Goal: Use online tool/utility: Use online tool/utility

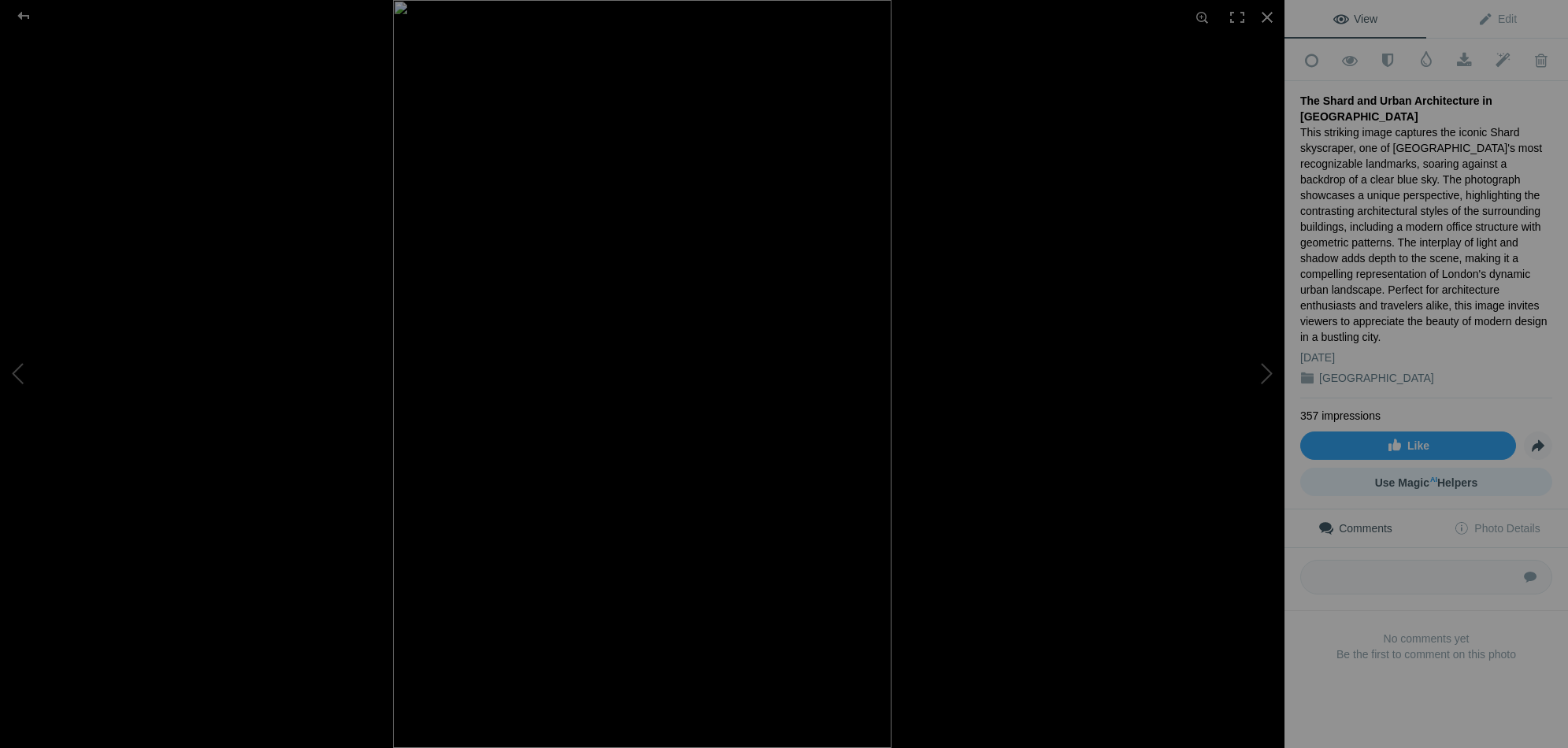
click at [1438, 476] on span "Use Magic AI Helpers" at bounding box center [1427, 482] width 104 height 12
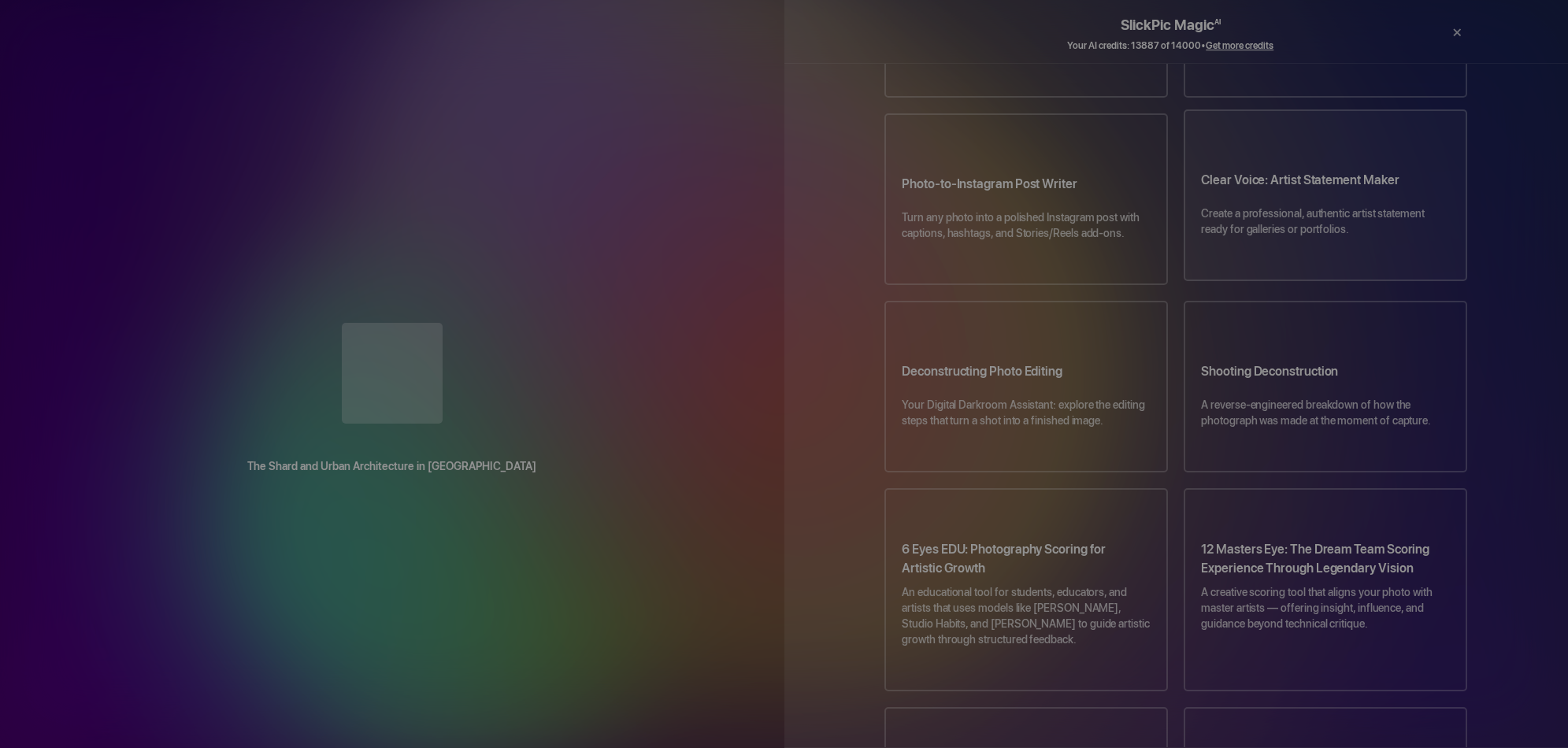
scroll to position [503, 0]
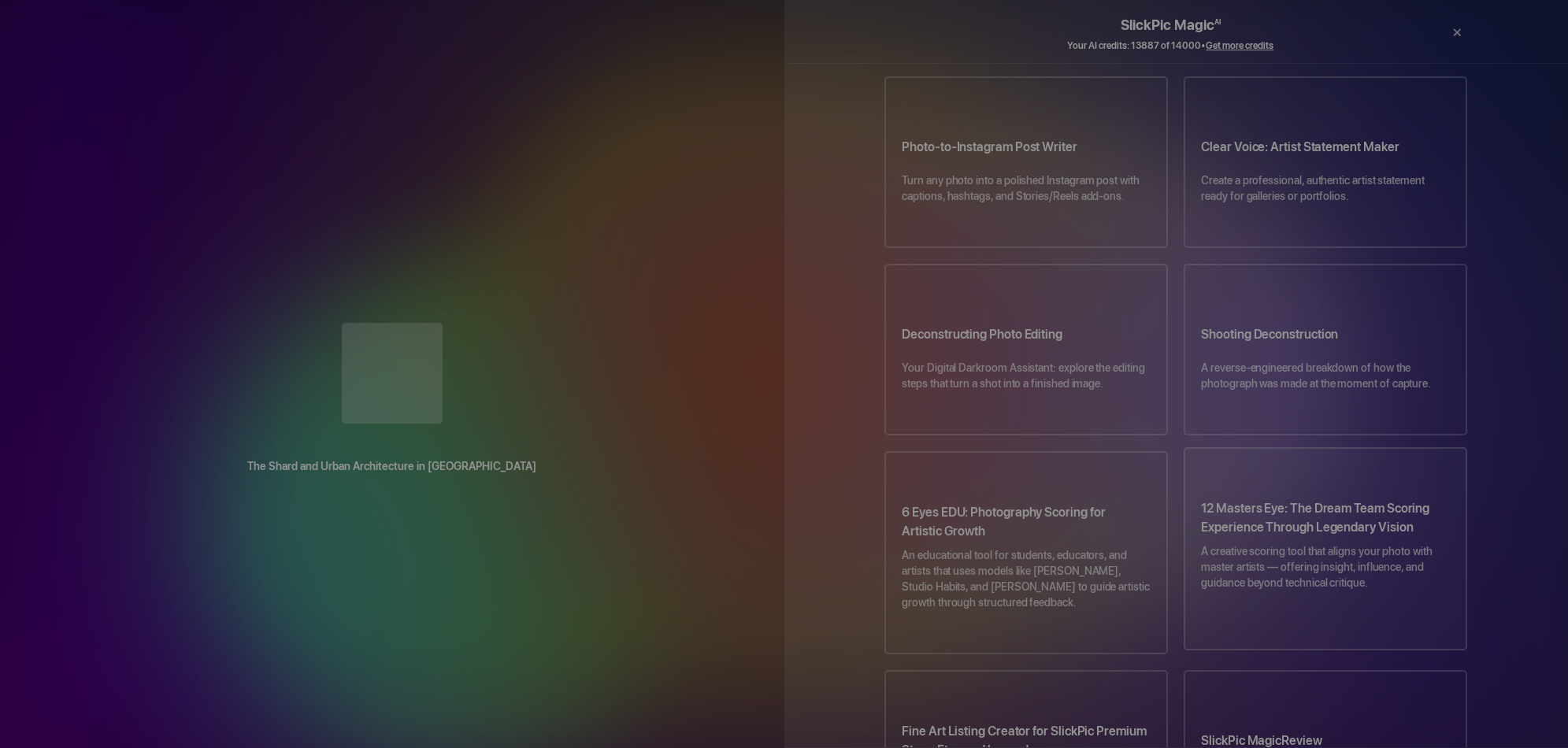
click at [1342, 499] on h3 "12 Masters Eye: The Dream Team Scoring Experience Through Legendary Vision" at bounding box center [1325, 521] width 249 height 44
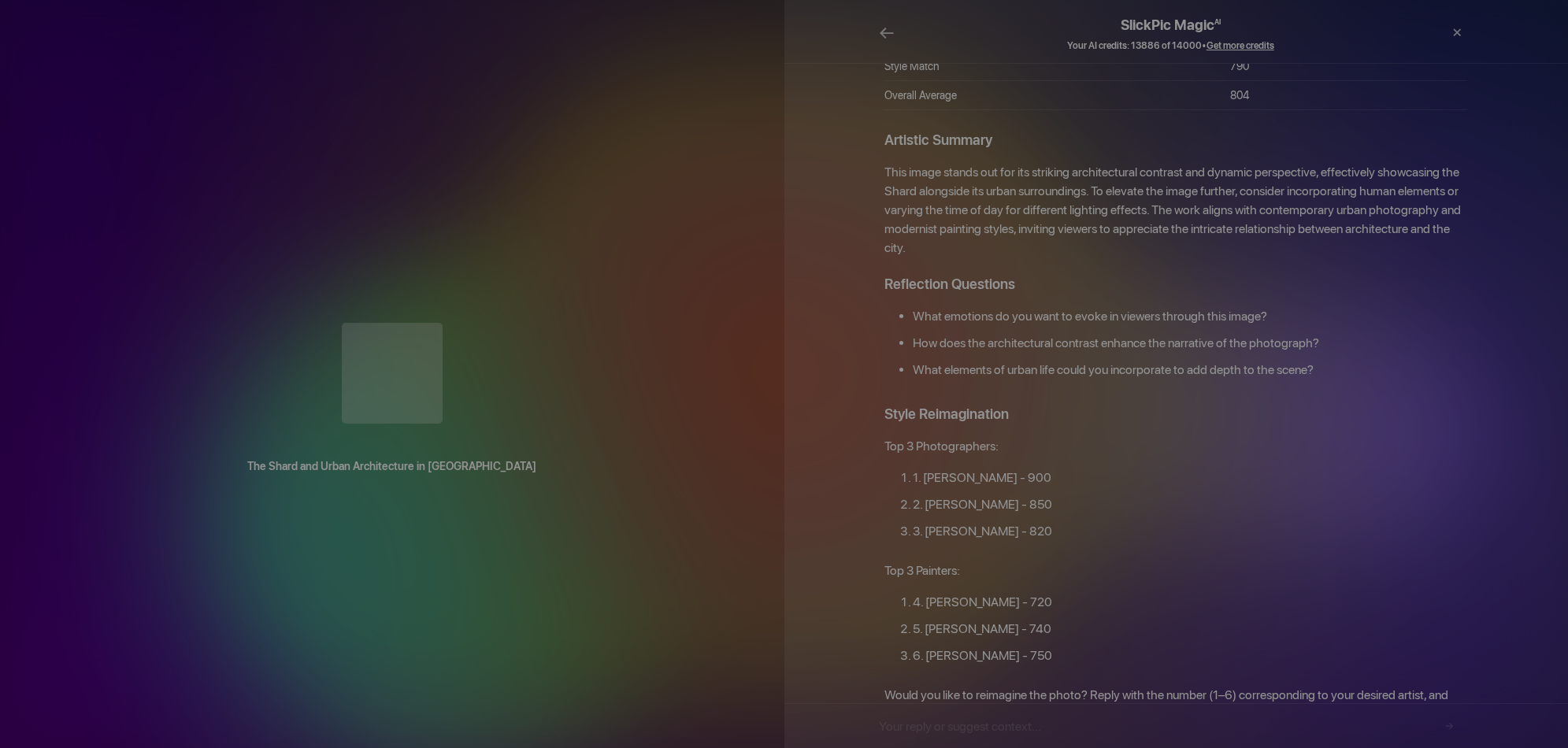
scroll to position [1579, 0]
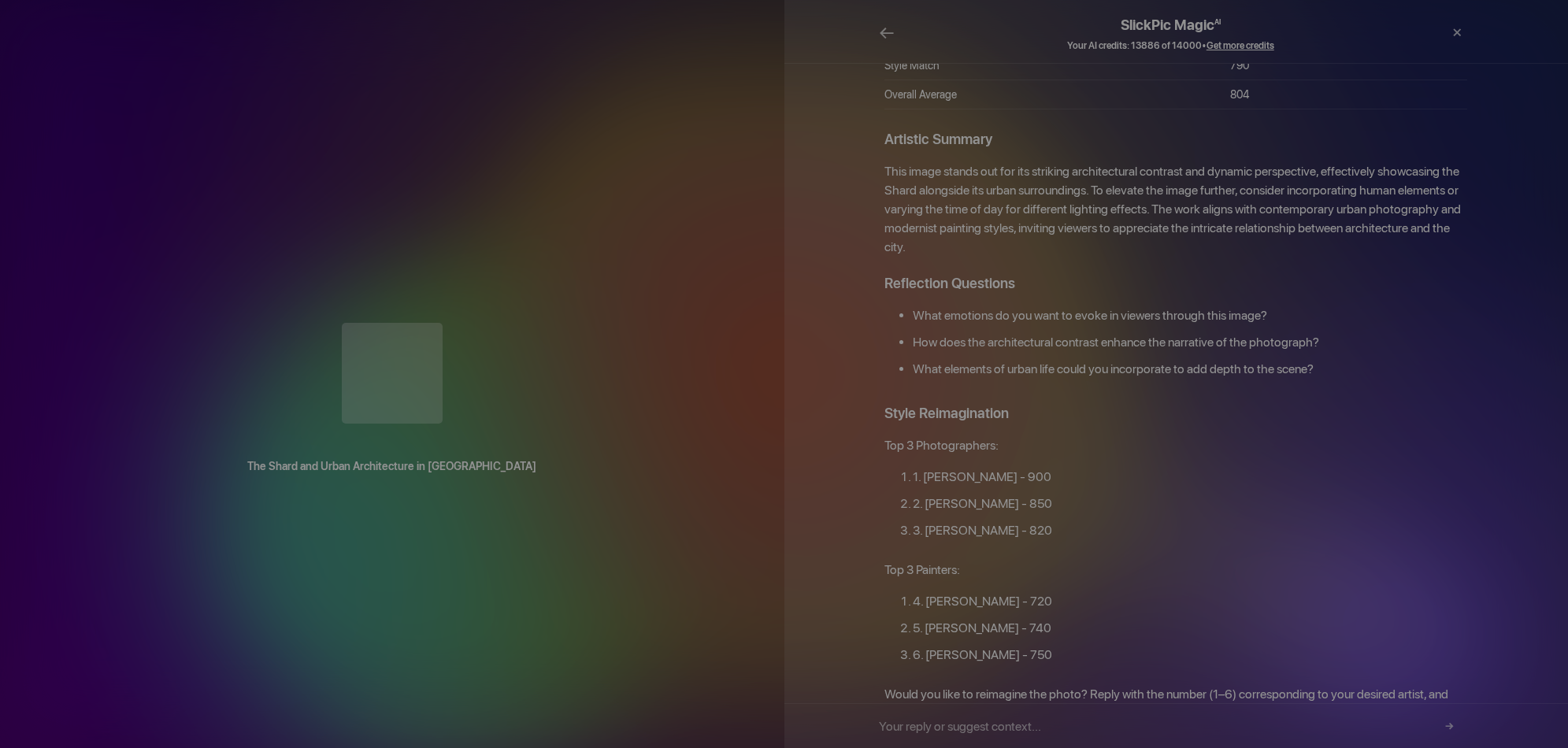
click at [1364, 724] on input "text" at bounding box center [1170, 725] width 583 height 44
type input "1"
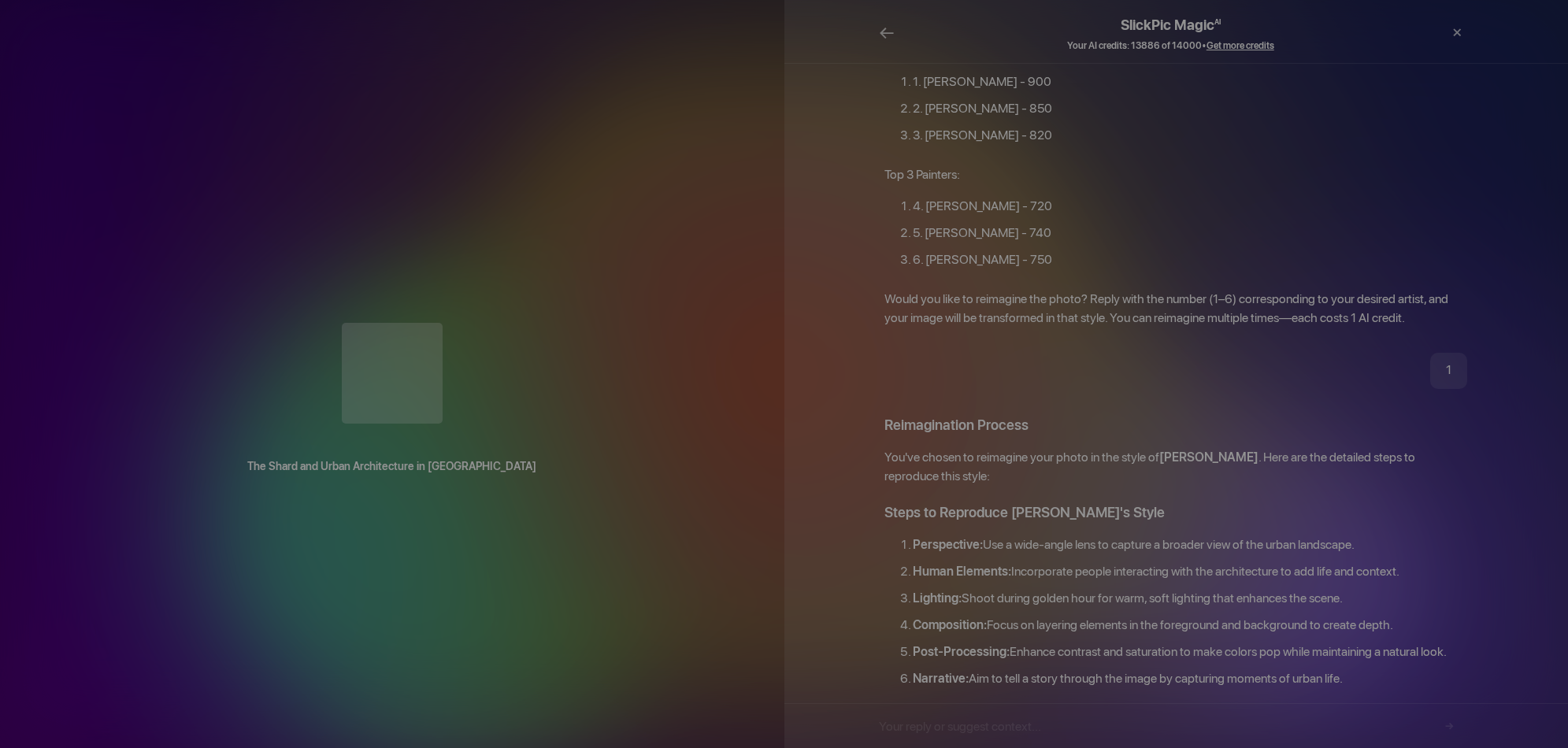
scroll to position [1976, 0]
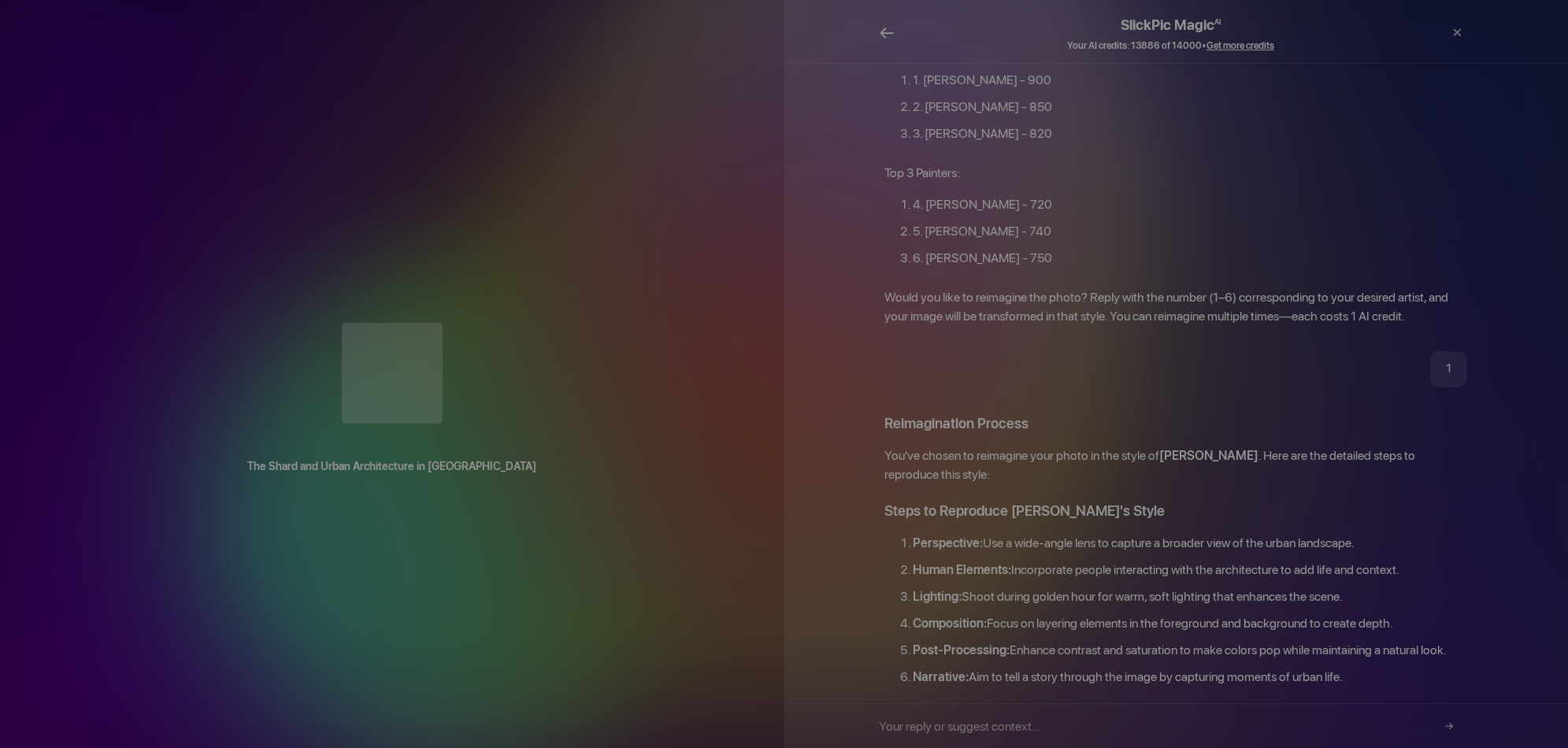
click at [890, 35] on span "←" at bounding box center [886, 32] width 16 height 23
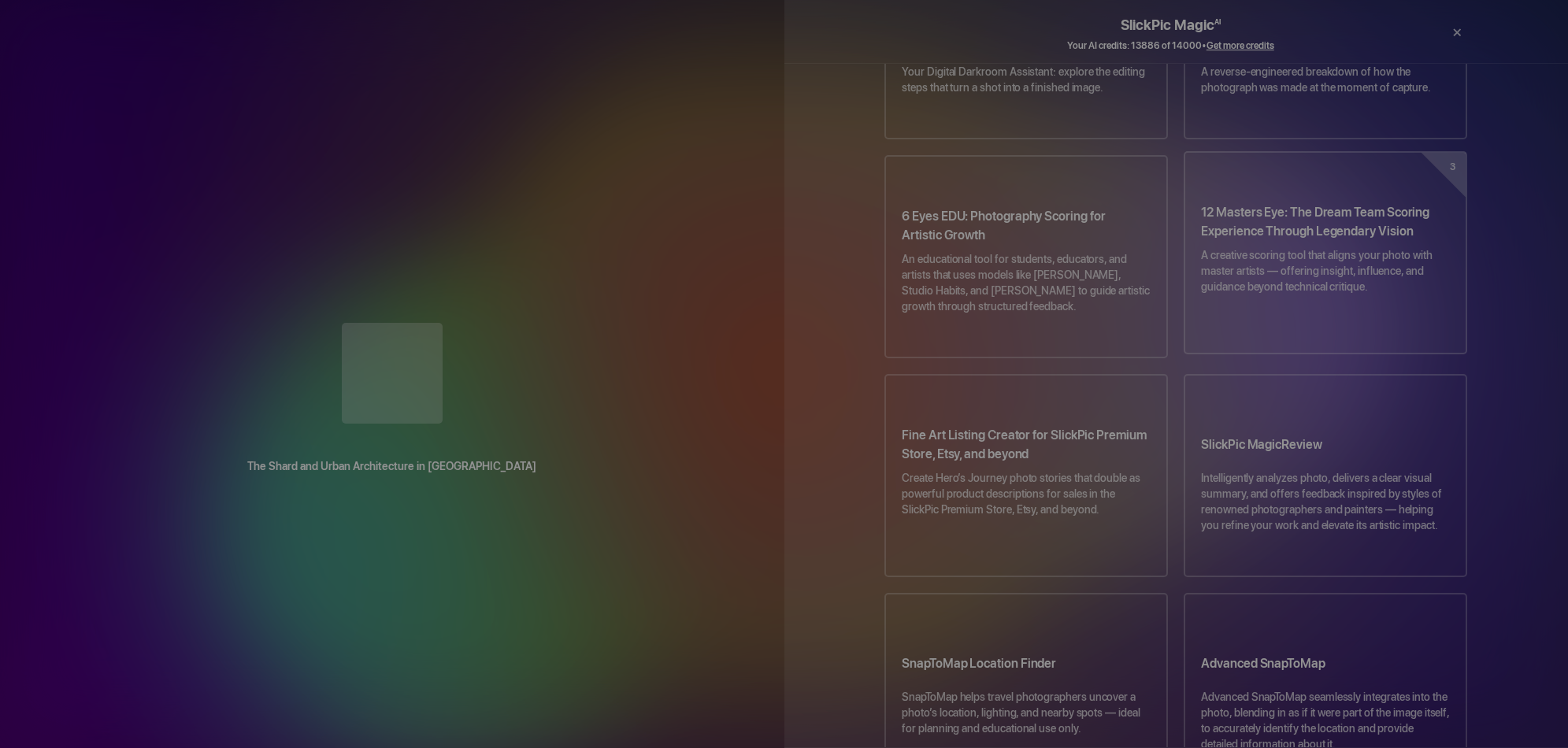
click at [1290, 247] on p "A creative scoring tool that aligns your photo with master artists — offering i…" at bounding box center [1325, 279] width 249 height 63
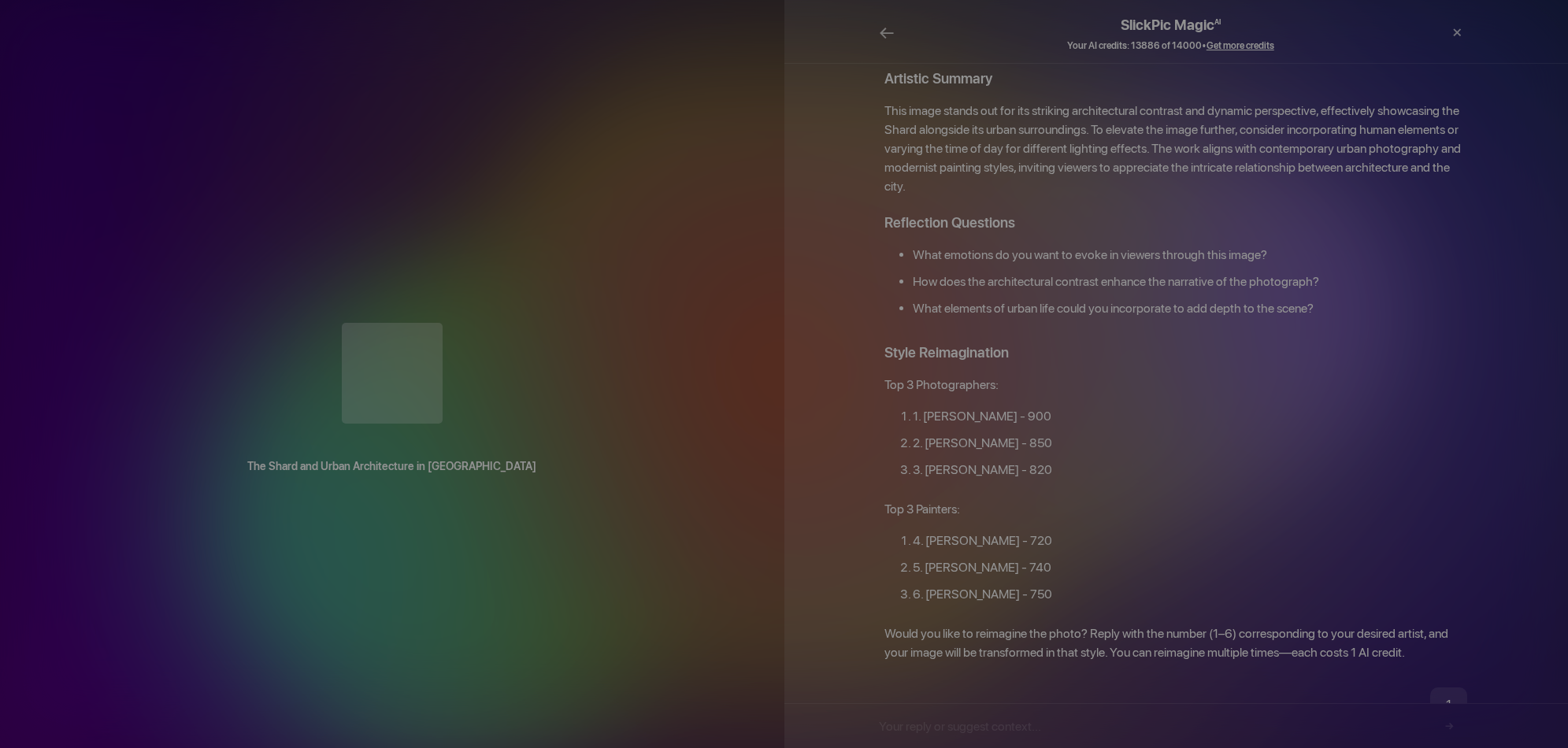
scroll to position [1641, 0]
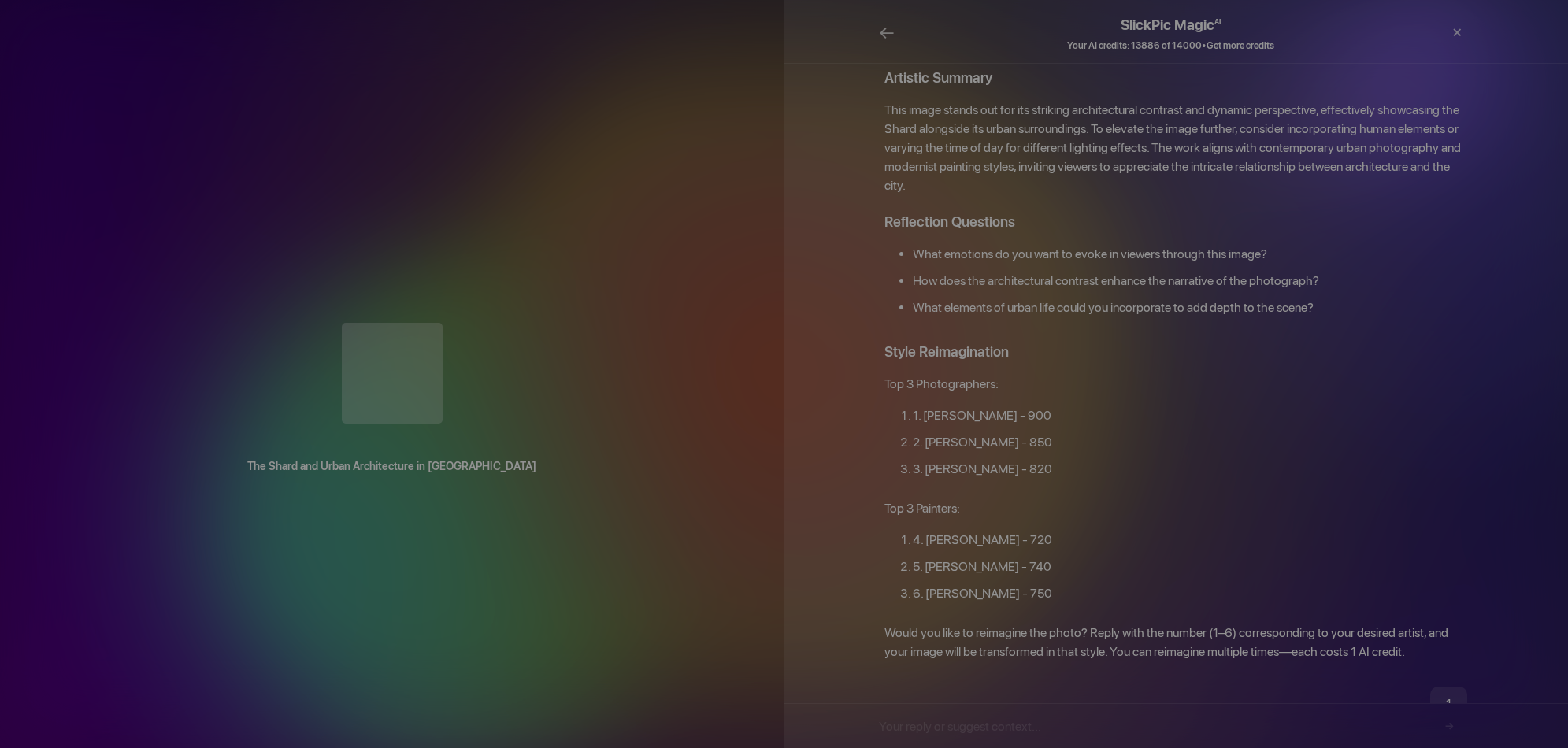
click at [1426, 30] on div "×" at bounding box center [1425, 33] width 32 height 47
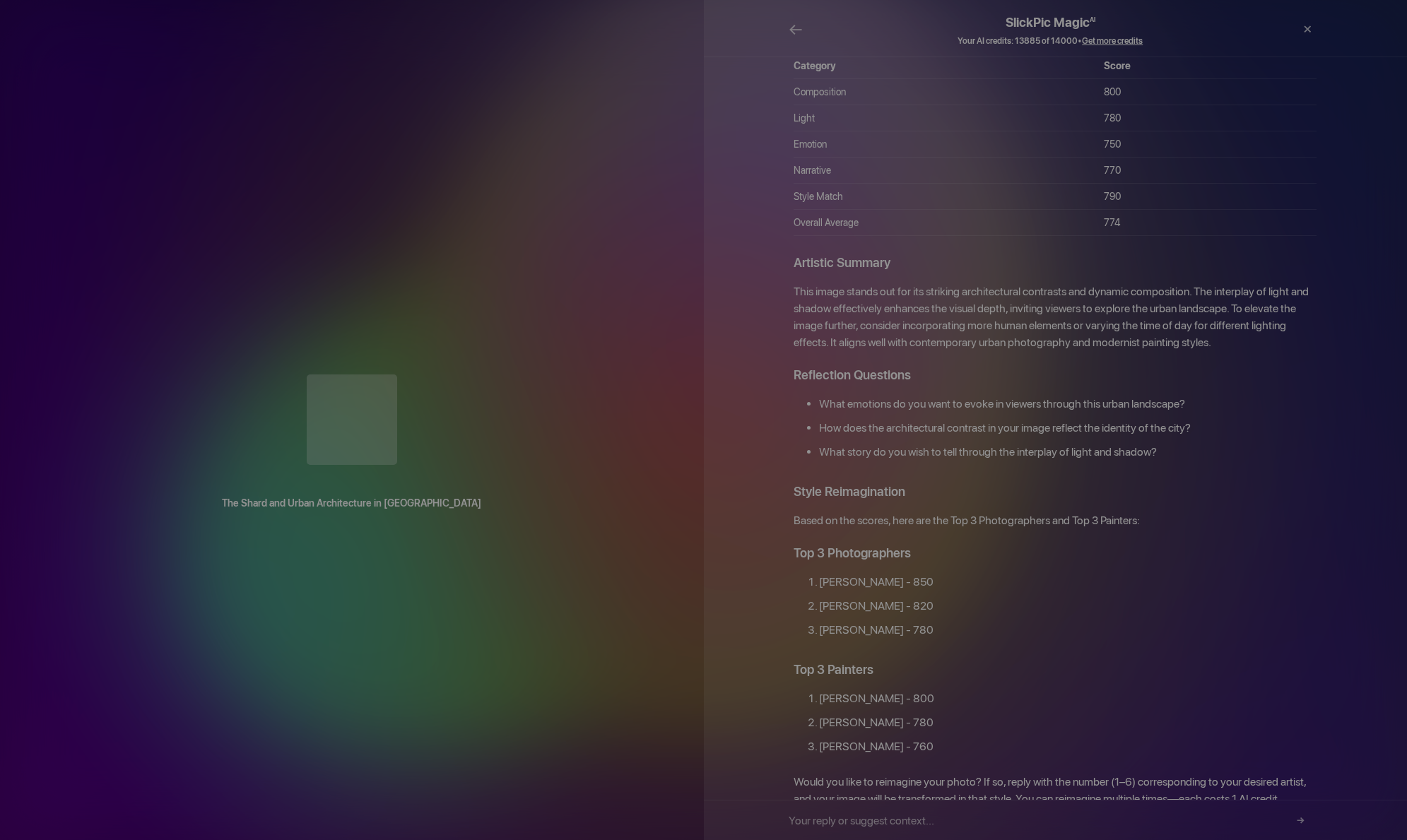
scroll to position [1310, 0]
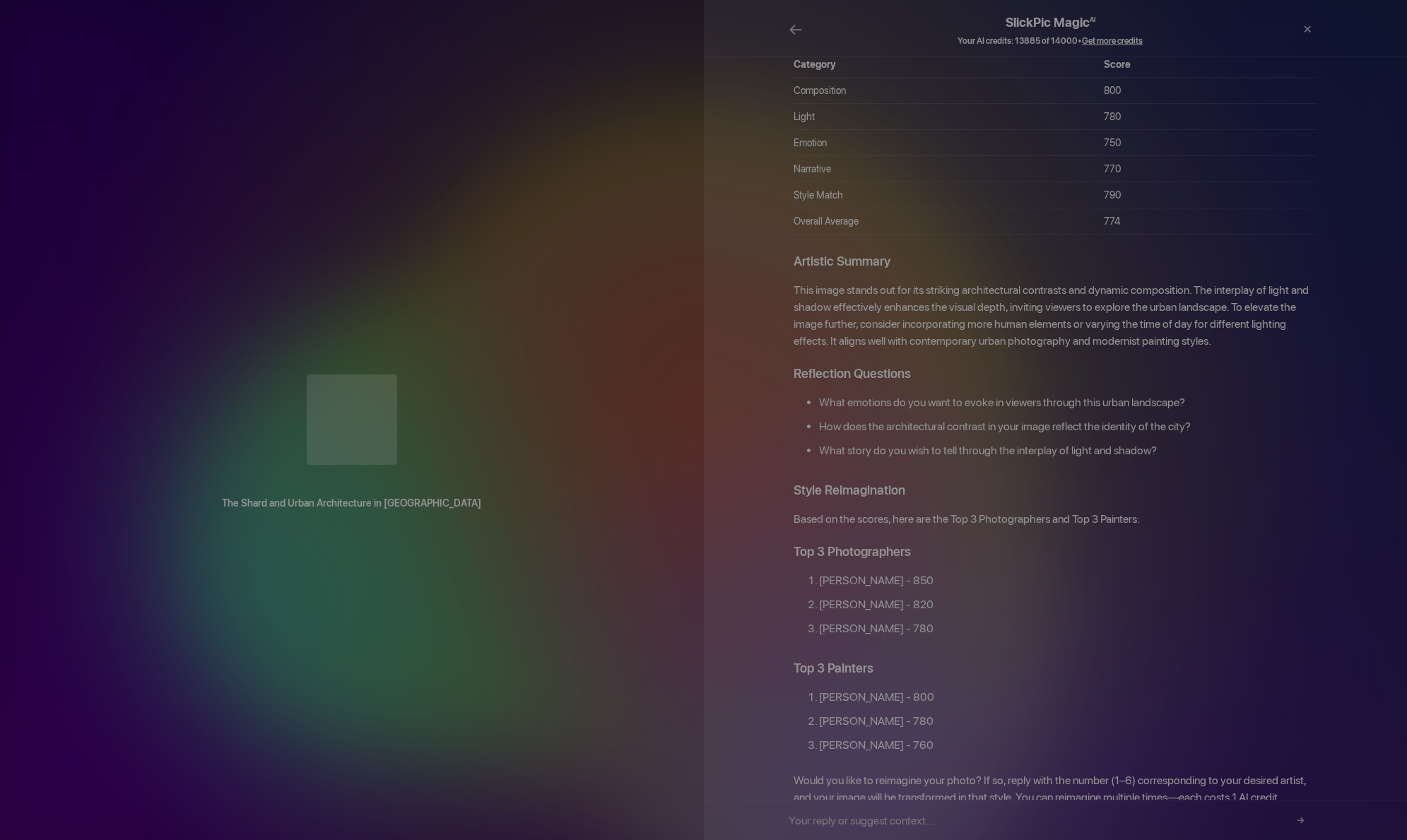
click at [831, 671] on input "text" at bounding box center [1050, 820] width 523 height 39
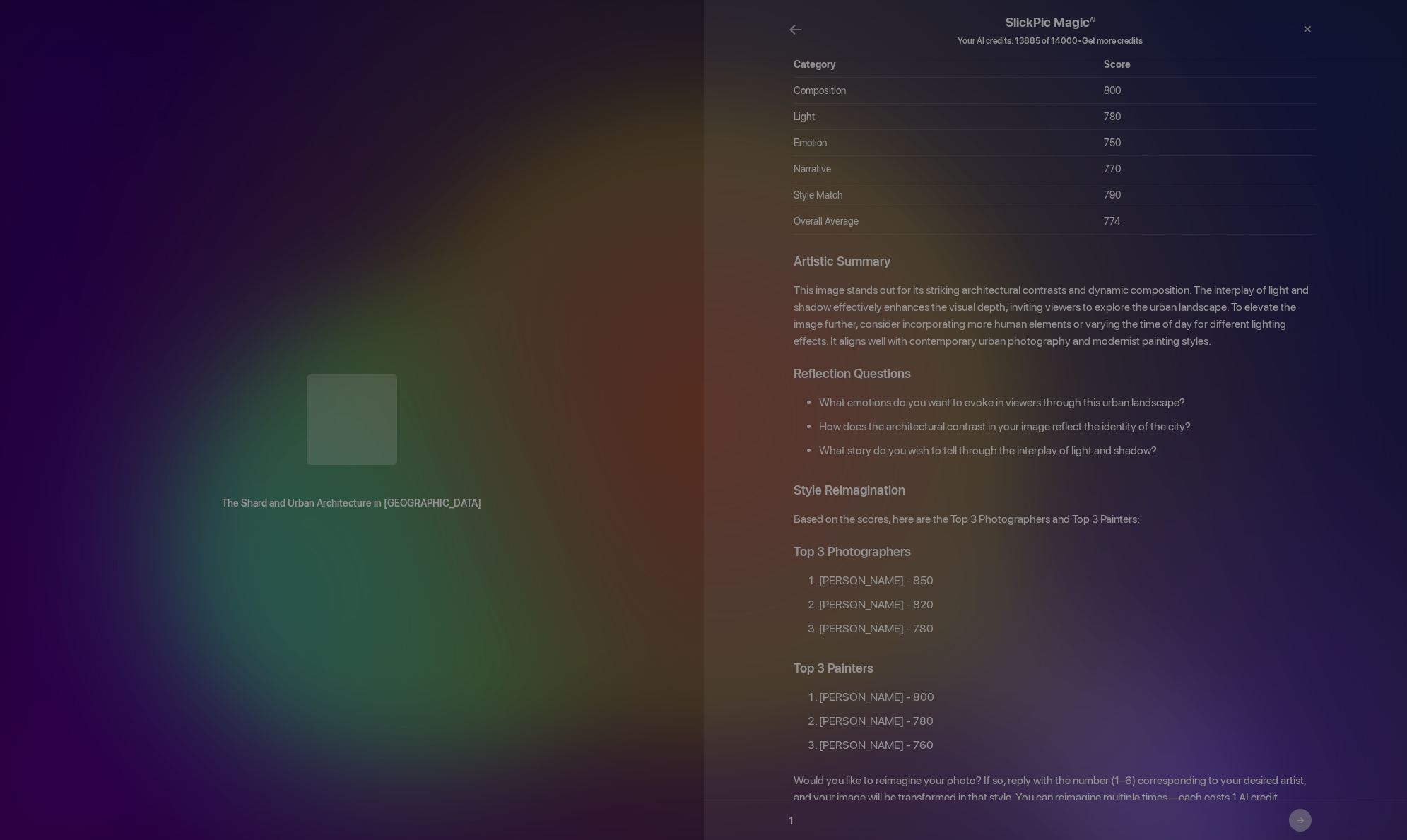
type input "1"
click at [1301, 671] on button "→" at bounding box center [1300, 820] width 23 height 23
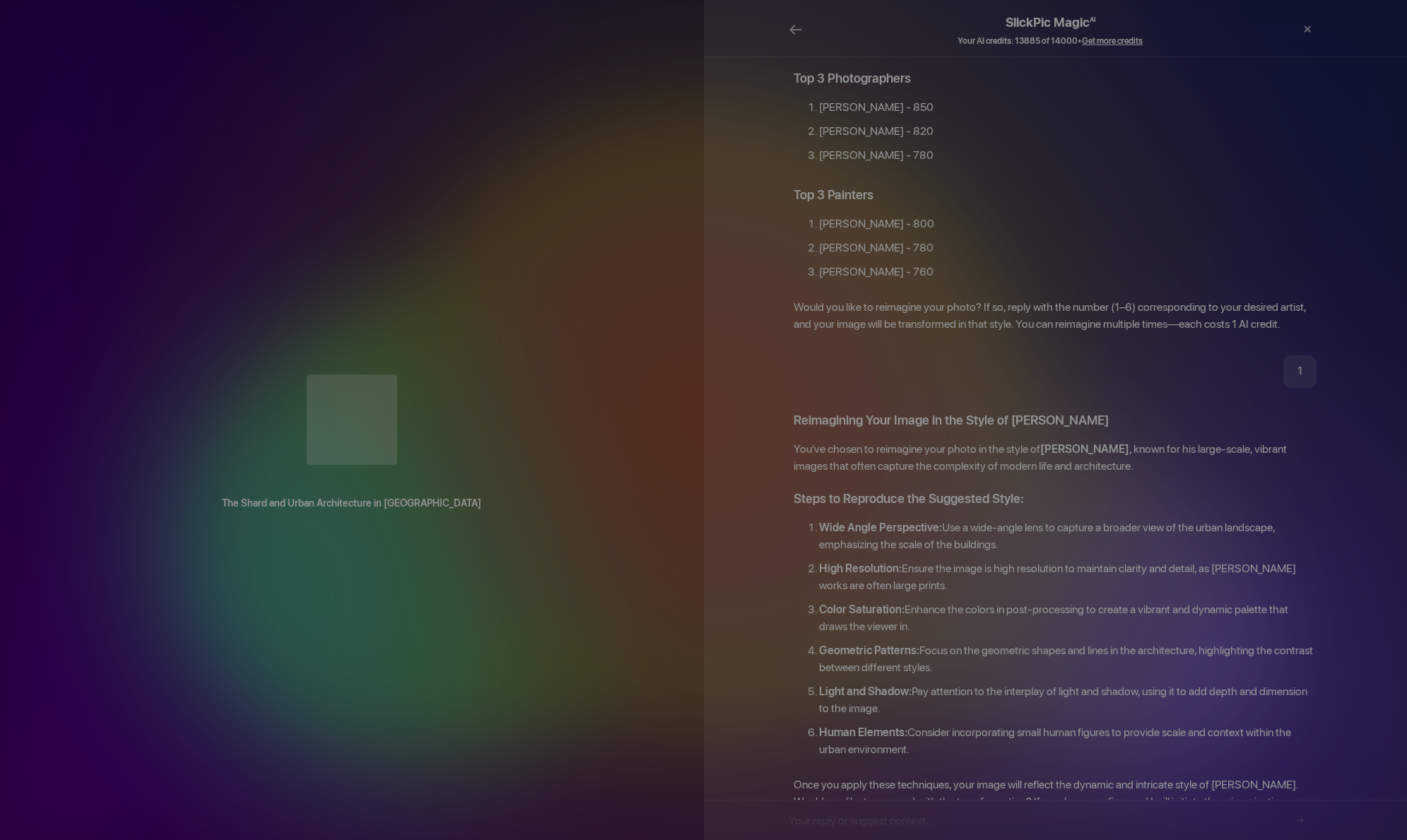
scroll to position [1785, 0]
